Goal: Use online tool/utility: Use online tool/utility

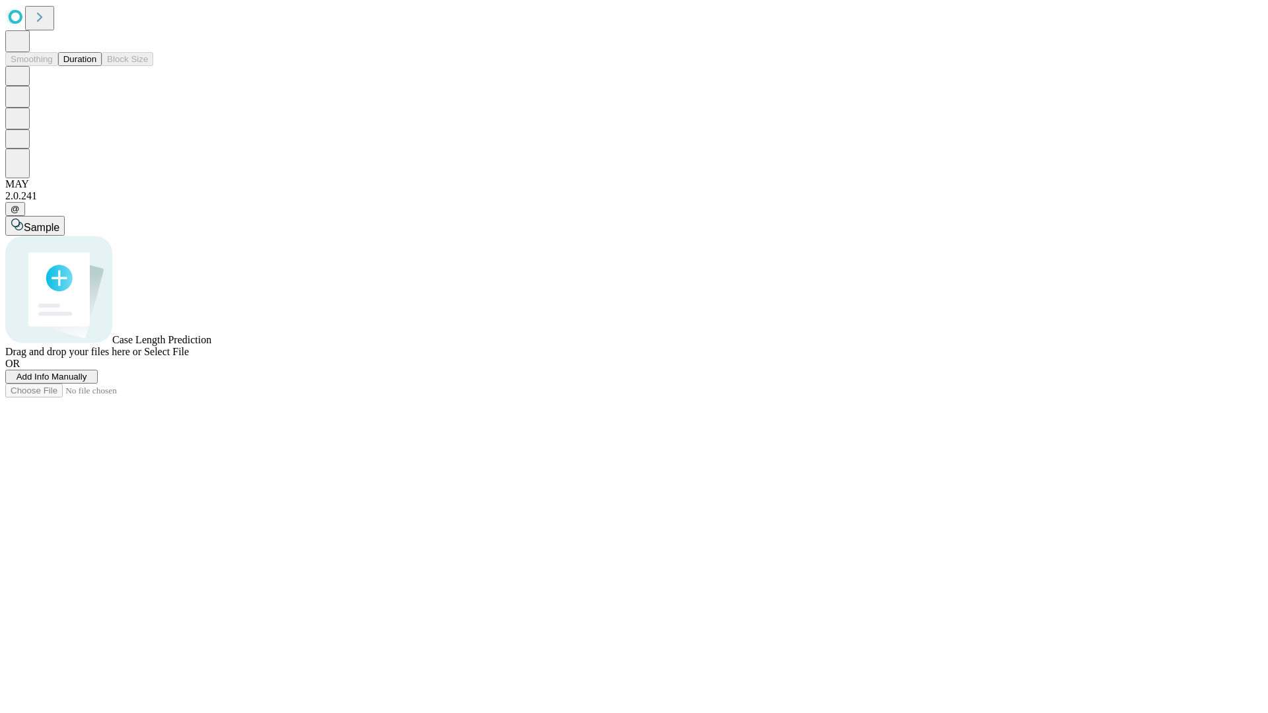
click at [96, 66] on button "Duration" at bounding box center [80, 59] width 44 height 14
click at [59, 222] on span "Sample" at bounding box center [42, 227] width 36 height 11
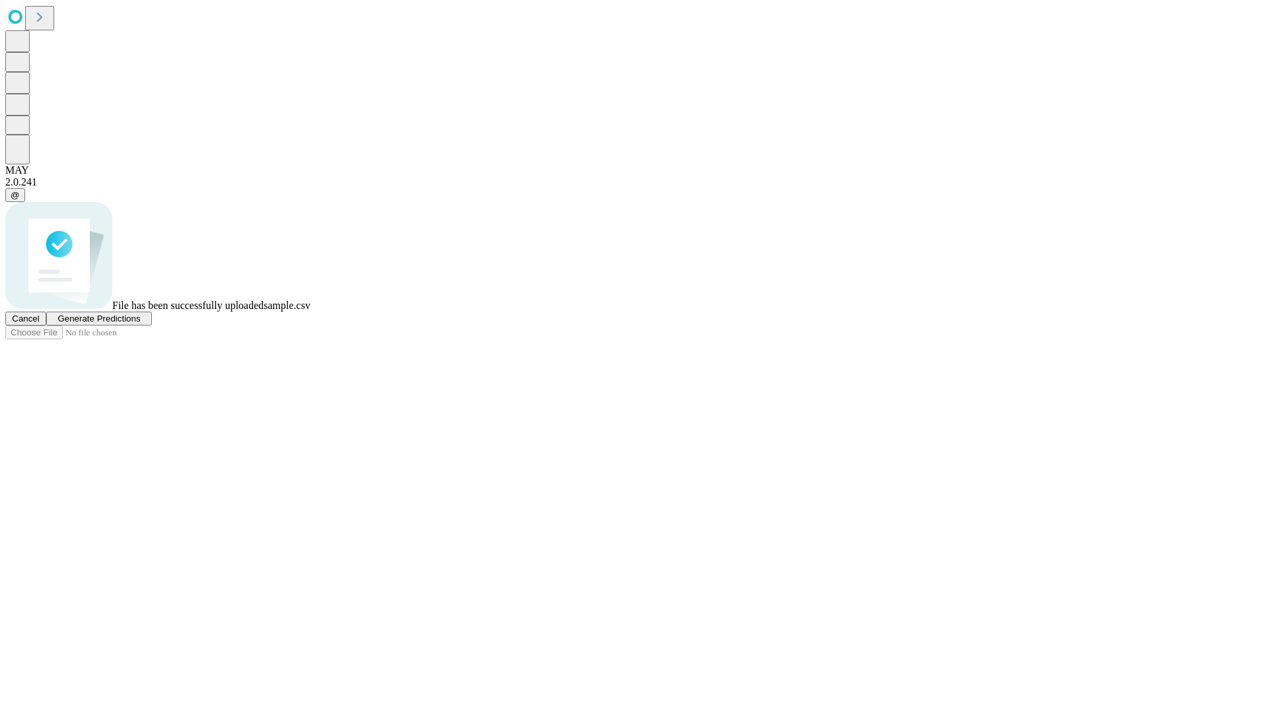
click at [140, 324] on span "Generate Predictions" at bounding box center [98, 319] width 83 height 10
